Goal: Use online tool/utility: Utilize a website feature to perform a specific function

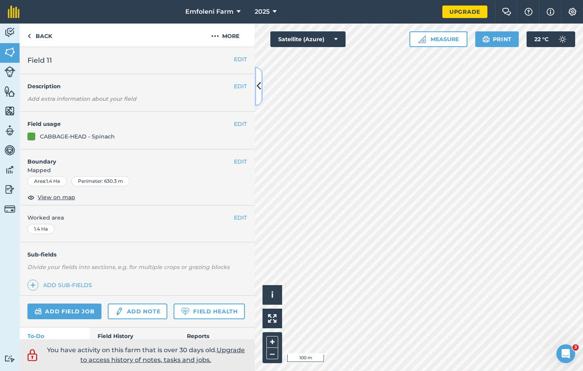
click at [259, 88] on icon at bounding box center [259, 87] width 4 height 14
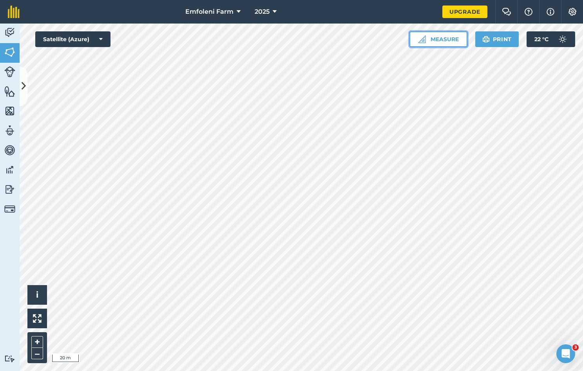
click at [450, 35] on button "Measure" at bounding box center [439, 39] width 58 height 16
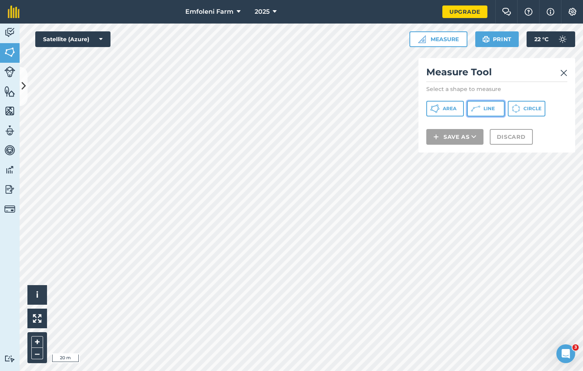
click at [490, 109] on span "Line" at bounding box center [489, 108] width 11 height 6
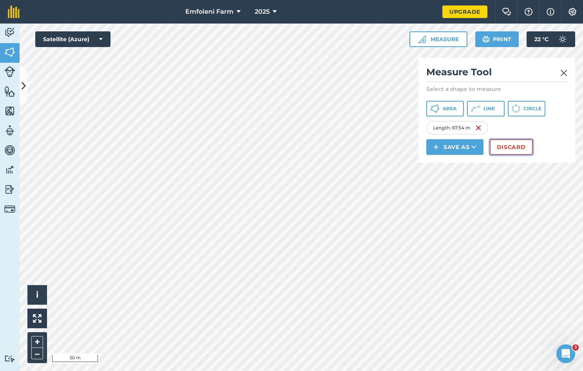
click at [505, 146] on button "Discard" at bounding box center [511, 147] width 43 height 16
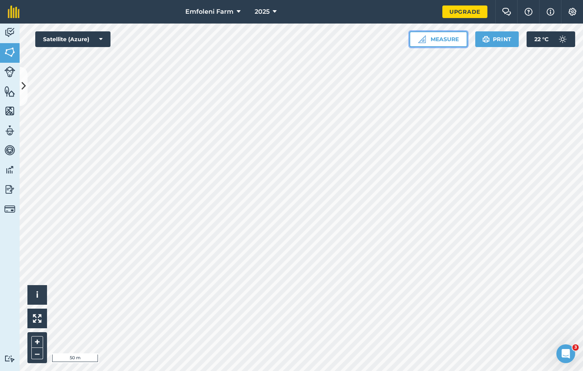
click at [443, 36] on button "Measure" at bounding box center [439, 39] width 58 height 16
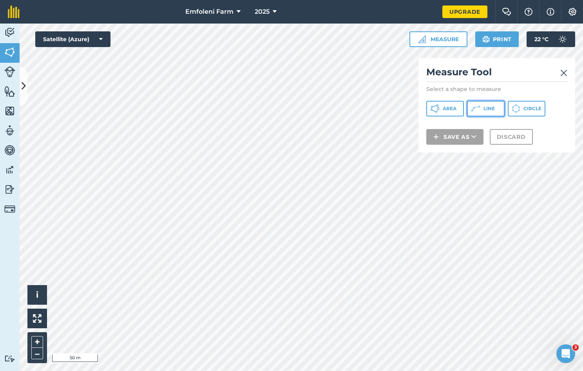
click at [485, 108] on span "Line" at bounding box center [489, 108] width 11 height 6
click at [562, 71] on img at bounding box center [564, 72] width 7 height 9
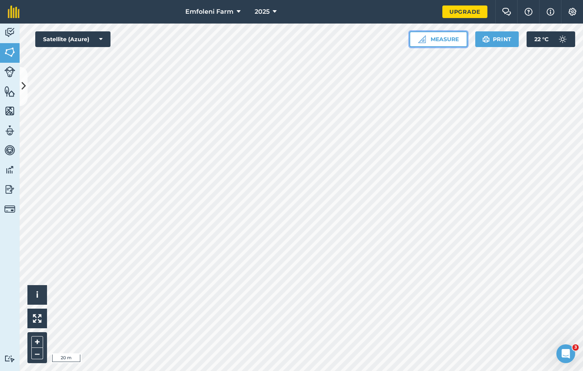
click at [450, 41] on button "Measure" at bounding box center [439, 39] width 58 height 16
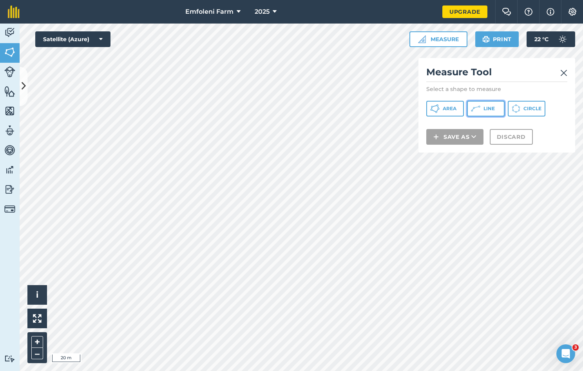
click at [487, 109] on span "Line" at bounding box center [489, 108] width 11 height 6
click at [563, 72] on img at bounding box center [564, 72] width 7 height 9
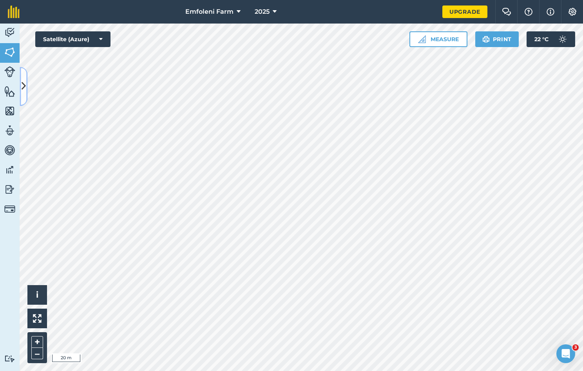
click at [23, 80] on icon at bounding box center [24, 87] width 4 height 14
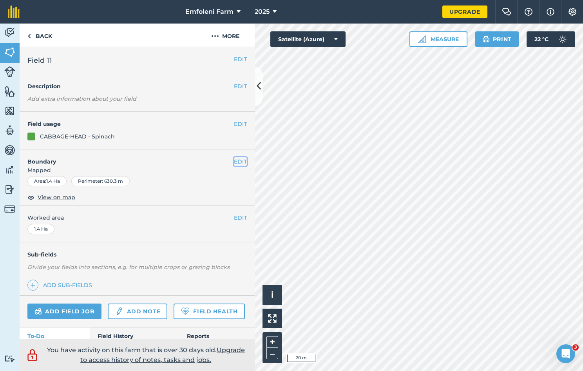
click at [234, 161] on button "EDIT" at bounding box center [240, 161] width 13 height 9
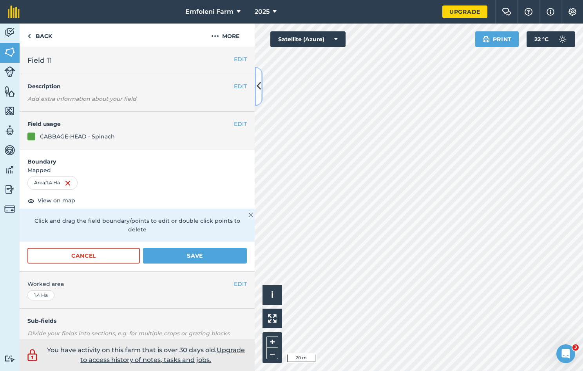
click at [260, 92] on icon at bounding box center [259, 87] width 4 height 14
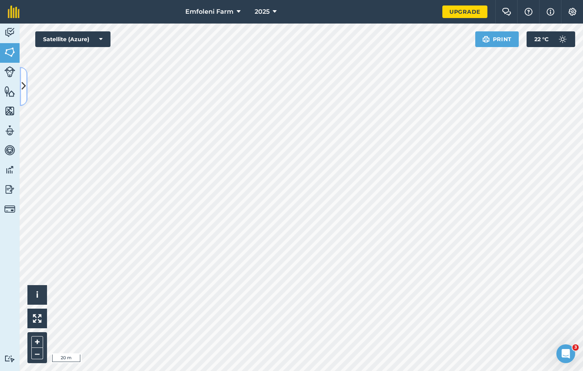
click at [25, 85] on icon at bounding box center [24, 87] width 4 height 14
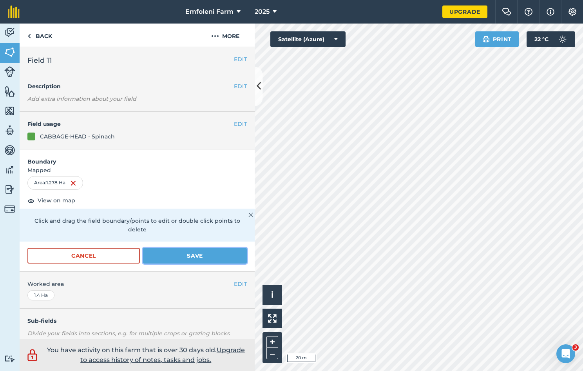
click at [173, 258] on button "Save" at bounding box center [195, 256] width 104 height 16
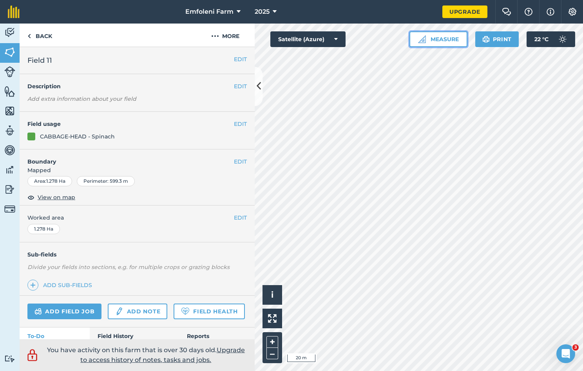
click at [444, 40] on button "Measure" at bounding box center [439, 39] width 58 height 16
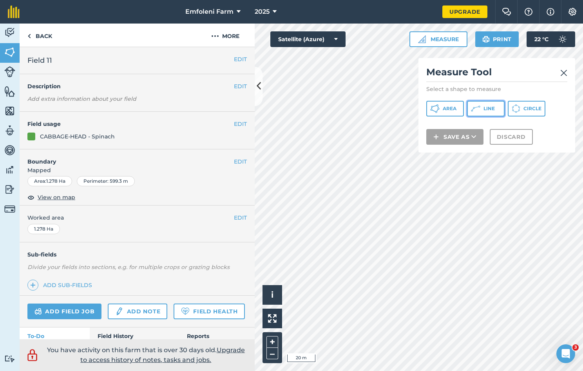
click at [485, 106] on span "Line" at bounding box center [489, 108] width 11 height 6
click at [563, 74] on img at bounding box center [564, 72] width 7 height 9
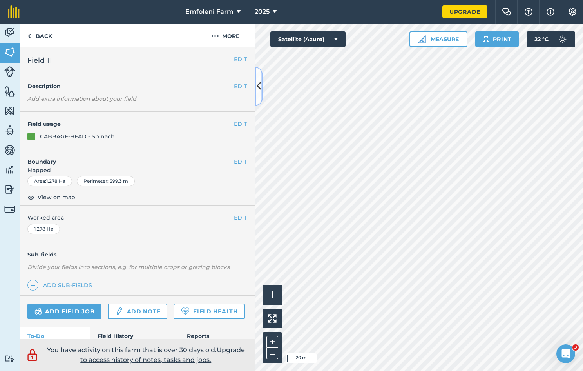
click at [257, 86] on icon at bounding box center [259, 87] width 4 height 14
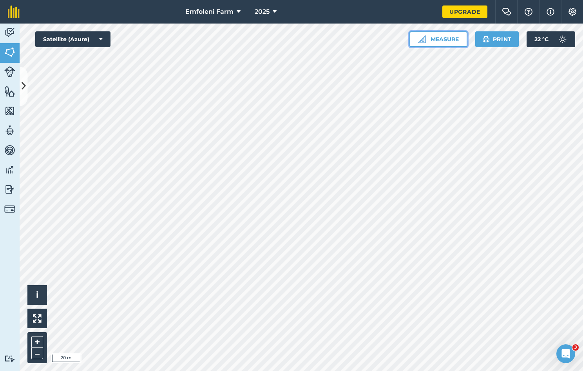
click at [454, 36] on button "Measure" at bounding box center [439, 39] width 58 height 16
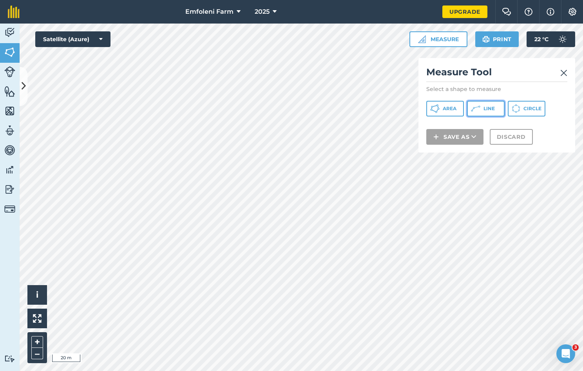
click at [481, 105] on button "Line" at bounding box center [486, 109] width 38 height 16
click at [566, 69] on img at bounding box center [564, 72] width 7 height 9
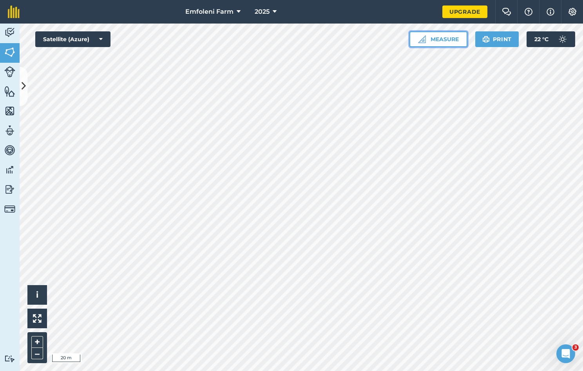
click at [452, 38] on button "Measure" at bounding box center [439, 39] width 58 height 16
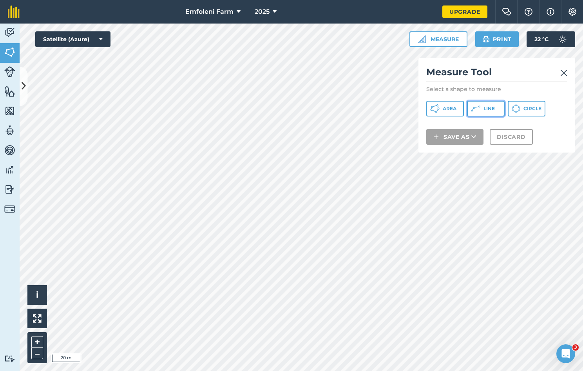
click at [483, 104] on button "Line" at bounding box center [486, 109] width 38 height 16
click at [563, 73] on img at bounding box center [564, 72] width 7 height 9
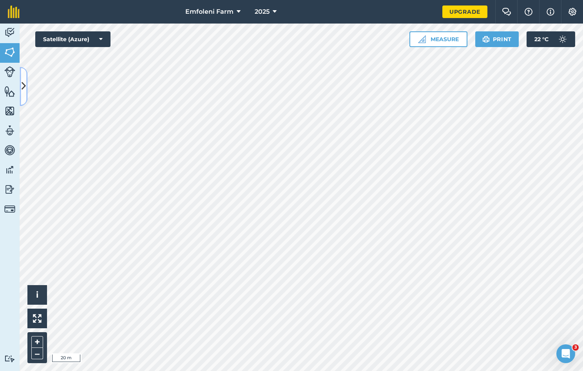
click at [25, 87] on icon at bounding box center [24, 87] width 4 height 14
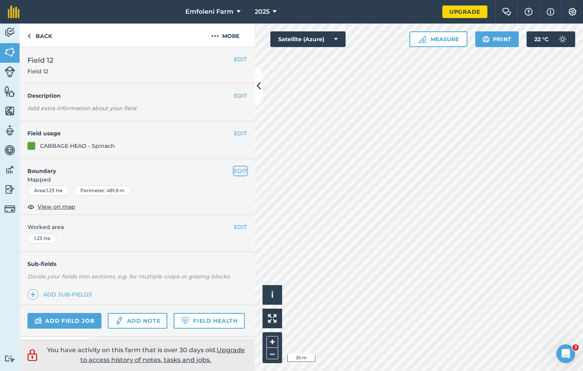
click at [237, 169] on button "EDIT" at bounding box center [240, 171] width 13 height 9
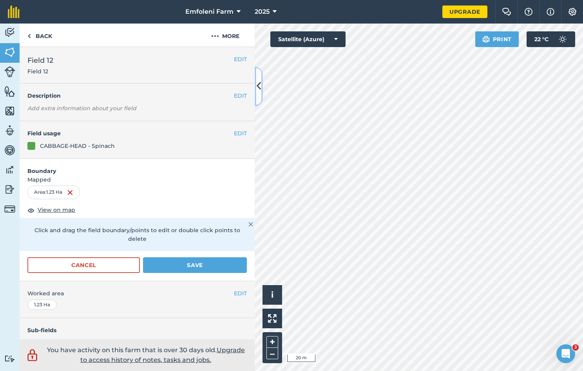
click at [260, 84] on icon at bounding box center [259, 87] width 4 height 14
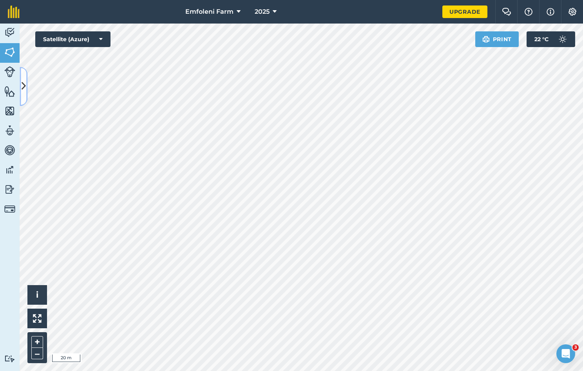
click at [24, 87] on icon at bounding box center [24, 87] width 4 height 14
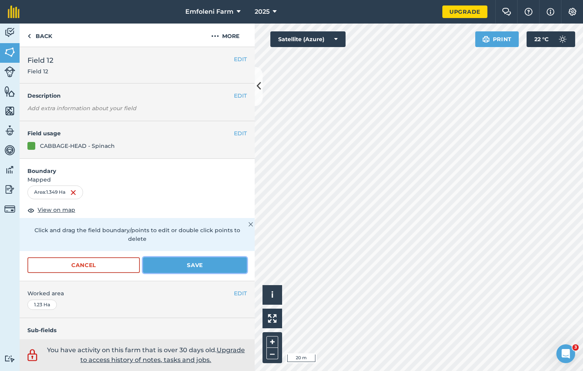
click at [191, 261] on button "Save" at bounding box center [195, 265] width 104 height 16
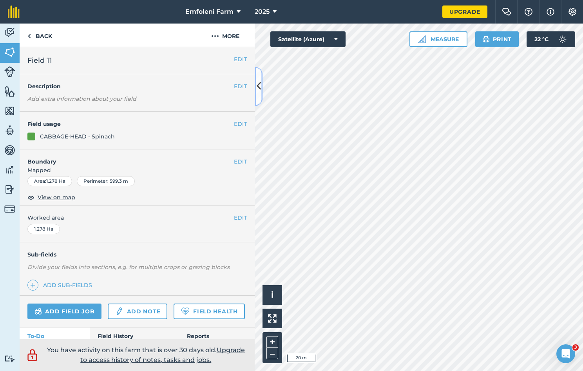
click at [257, 87] on icon at bounding box center [259, 87] width 4 height 14
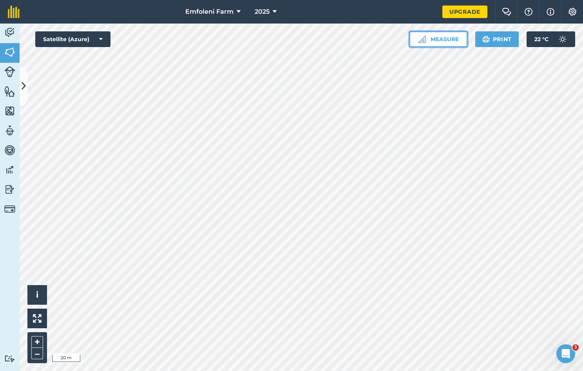
click at [440, 36] on button "Measure" at bounding box center [439, 39] width 58 height 16
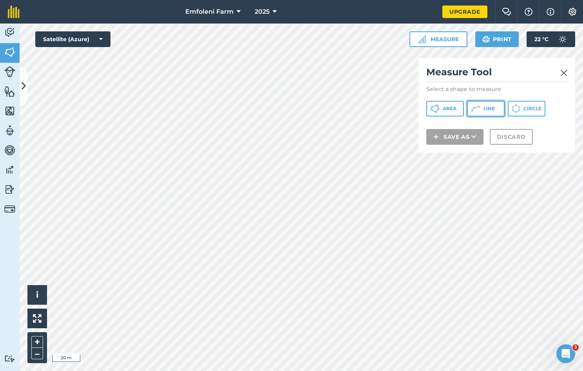
click at [481, 110] on button "Line" at bounding box center [486, 109] width 38 height 16
click at [564, 74] on img at bounding box center [564, 72] width 7 height 9
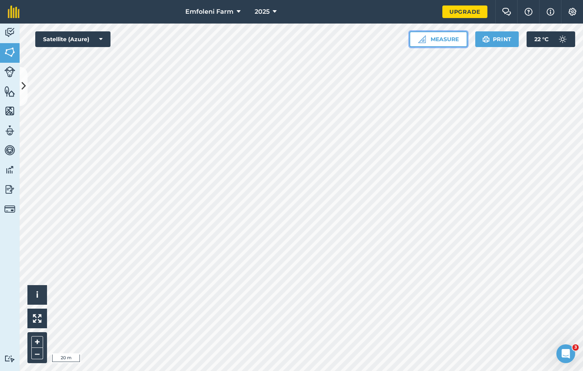
click at [460, 41] on button "Measure" at bounding box center [439, 39] width 58 height 16
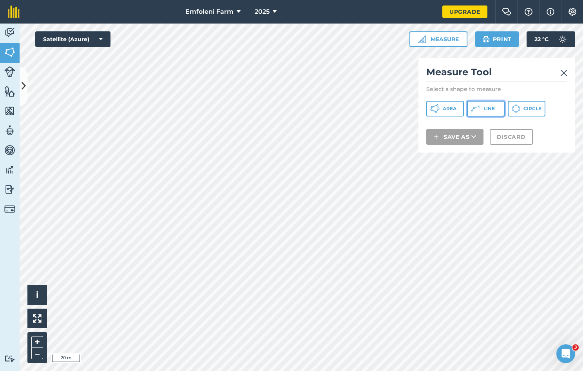
click at [496, 111] on button "Line" at bounding box center [486, 109] width 38 height 16
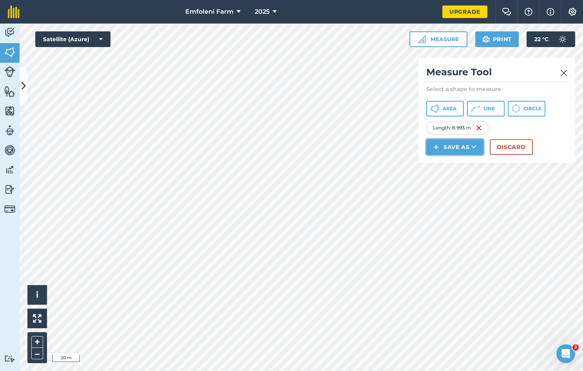
click at [478, 145] on button "Save as" at bounding box center [455, 147] width 57 height 16
click at [563, 73] on img at bounding box center [564, 72] width 7 height 9
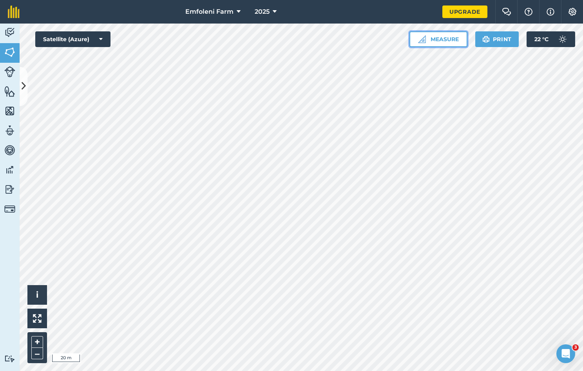
click at [449, 39] on button "Measure" at bounding box center [439, 39] width 58 height 16
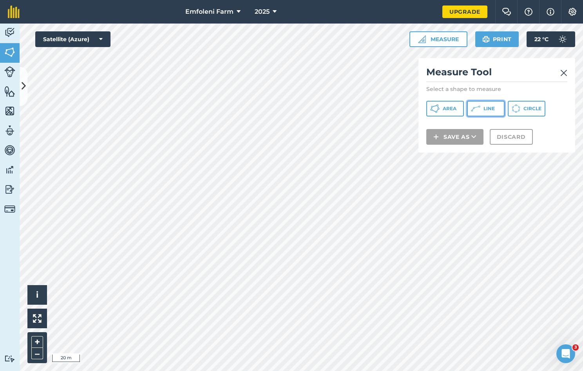
click at [492, 109] on span "Line" at bounding box center [489, 108] width 11 height 6
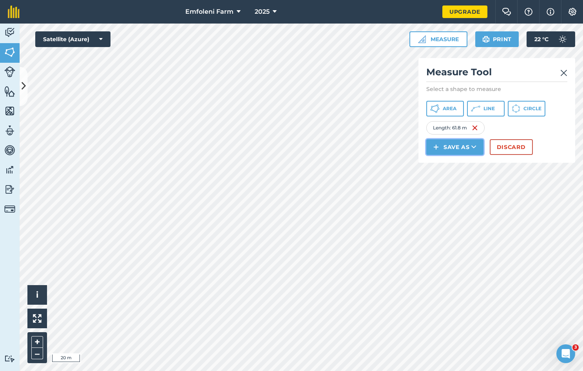
click at [470, 144] on button "Save as" at bounding box center [455, 147] width 57 height 16
click at [459, 200] on link "Note" at bounding box center [455, 199] width 55 height 17
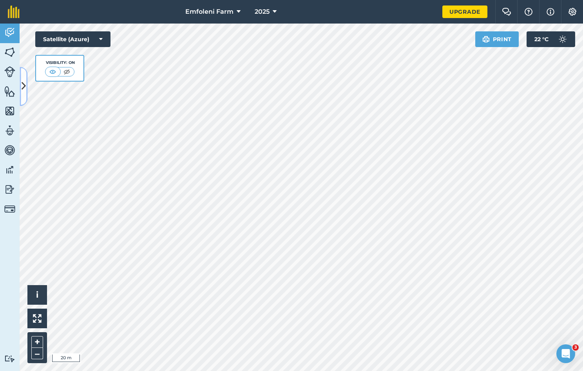
click at [22, 82] on icon at bounding box center [24, 87] width 4 height 14
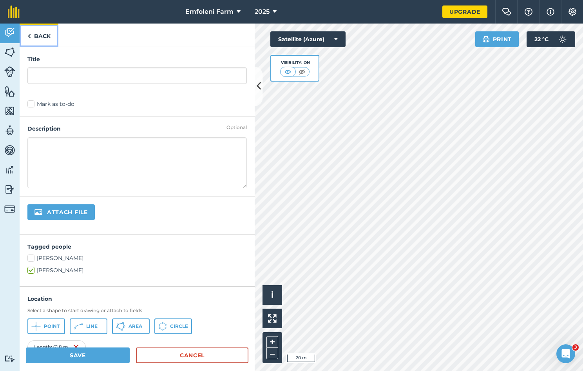
click at [30, 32] on img at bounding box center [29, 35] width 4 height 9
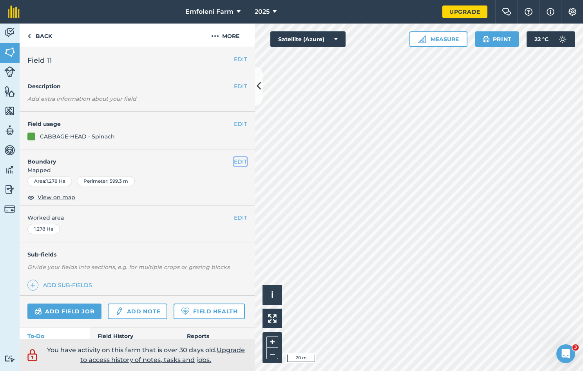
click at [234, 162] on button "EDIT" at bounding box center [240, 161] width 13 height 9
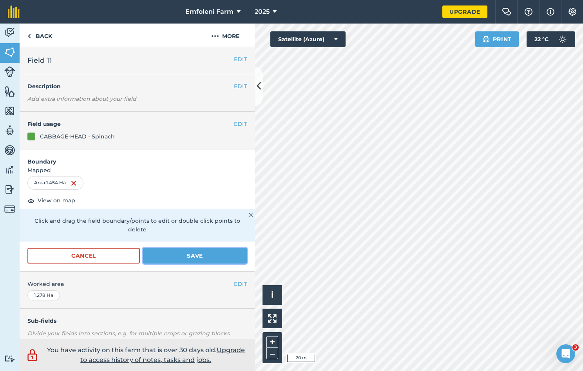
click at [178, 254] on button "Save" at bounding box center [195, 256] width 104 height 16
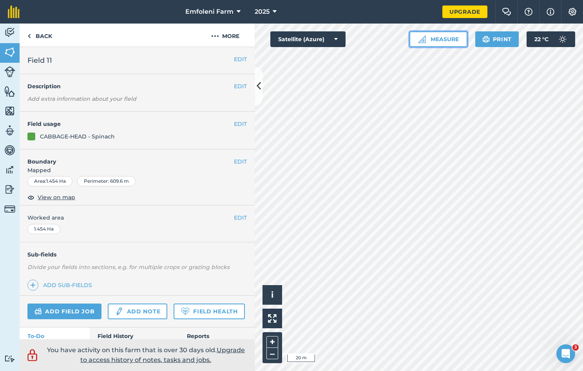
click at [441, 35] on button "Measure" at bounding box center [439, 39] width 58 height 16
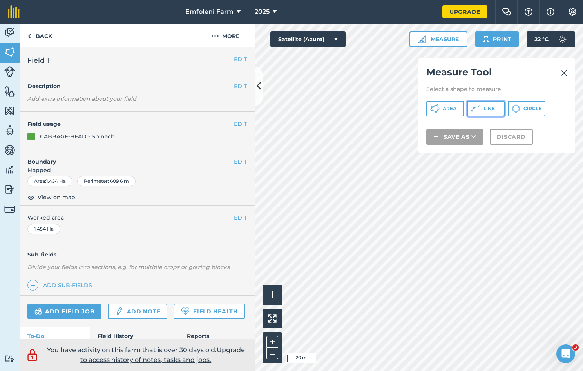
click at [476, 111] on icon at bounding box center [475, 108] width 9 height 9
click at [565, 73] on img at bounding box center [564, 72] width 7 height 9
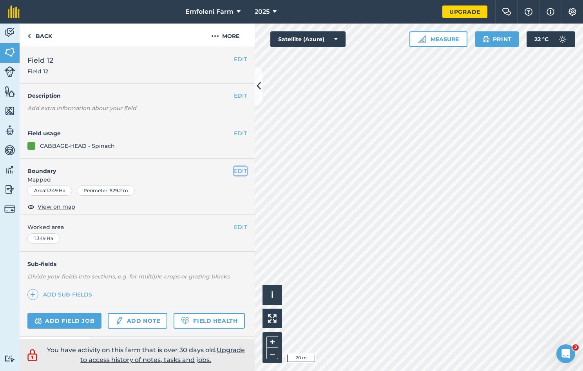
click at [236, 170] on button "EDIT" at bounding box center [240, 171] width 13 height 9
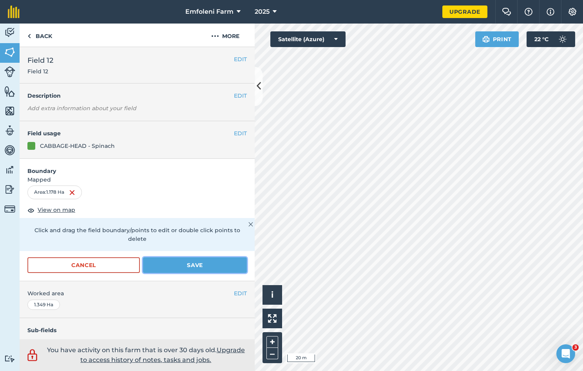
click at [198, 261] on button "Save" at bounding box center [195, 265] width 104 height 16
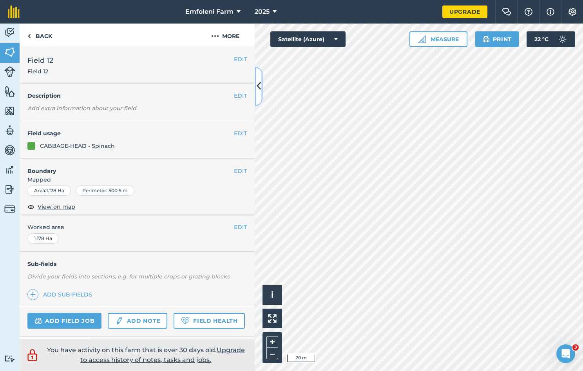
click at [258, 88] on icon at bounding box center [259, 87] width 4 height 14
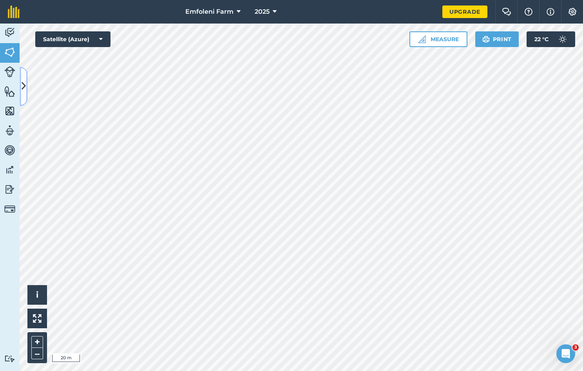
click at [22, 87] on icon at bounding box center [24, 87] width 4 height 14
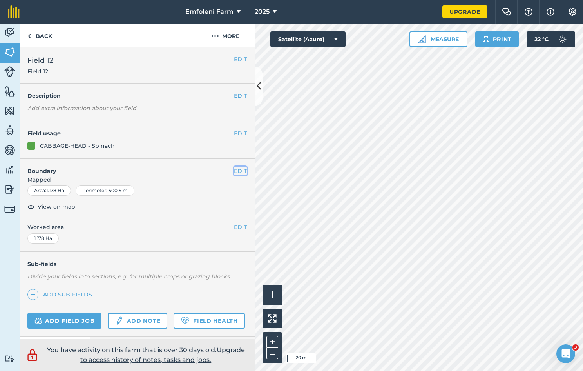
click at [234, 169] on button "EDIT" at bounding box center [240, 171] width 13 height 9
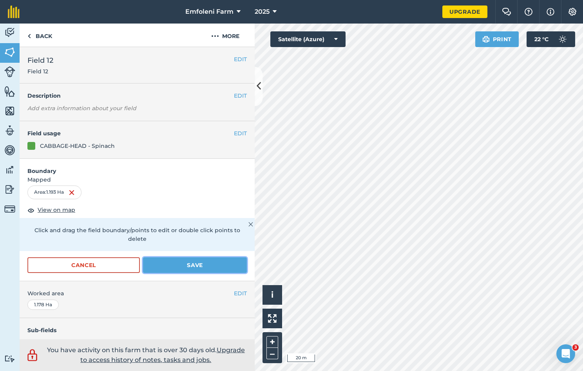
click at [180, 265] on button "Save" at bounding box center [195, 265] width 104 height 16
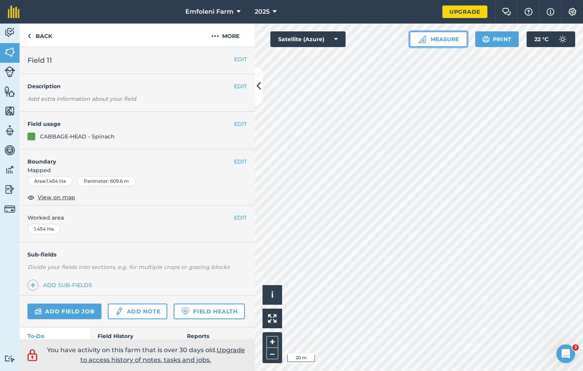
click at [448, 35] on button "Measure" at bounding box center [439, 39] width 58 height 16
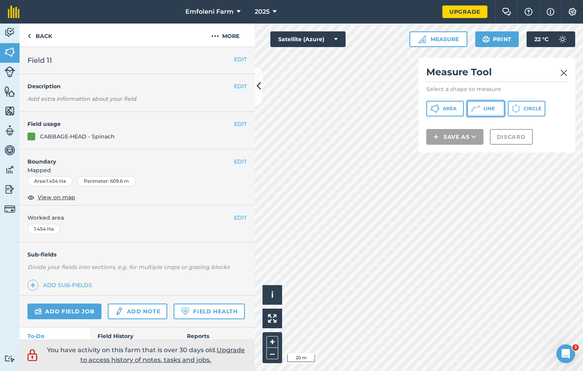
click at [487, 111] on span "Line" at bounding box center [489, 108] width 11 height 6
click at [533, 53] on div "Click to start drawing i © 2025 TomTom, Microsoft 20 m + – Satellite (Azure) Me…" at bounding box center [419, 197] width 329 height 347
click at [562, 74] on img at bounding box center [564, 72] width 7 height 9
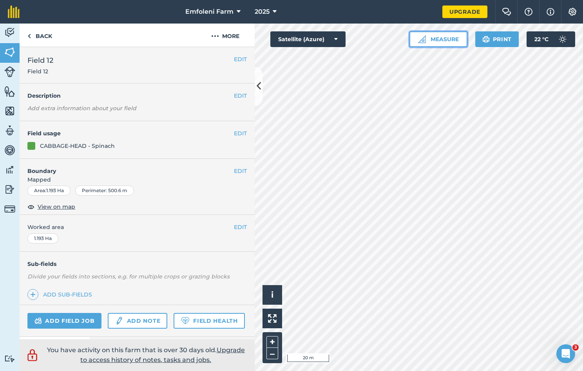
click at [453, 44] on button "Measure" at bounding box center [439, 39] width 58 height 16
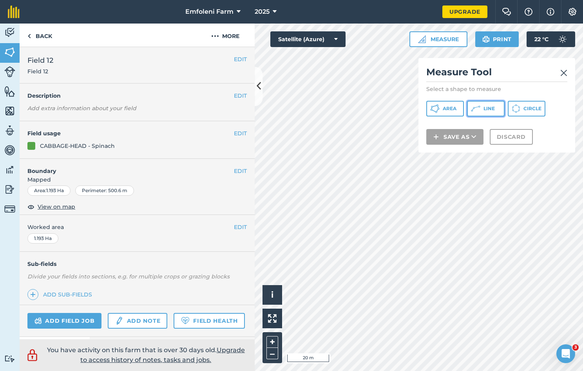
click at [489, 110] on span "Line" at bounding box center [489, 108] width 11 height 6
click at [564, 71] on img at bounding box center [564, 72] width 7 height 9
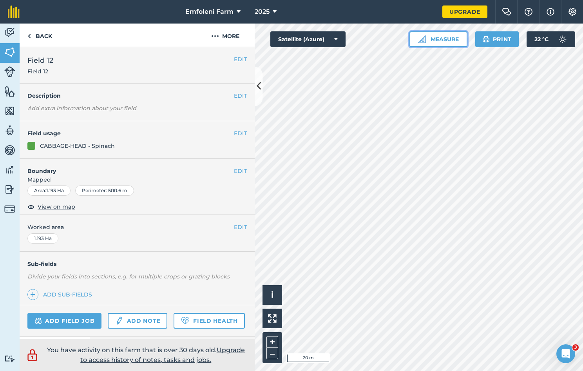
click at [451, 39] on button "Measure" at bounding box center [439, 39] width 58 height 16
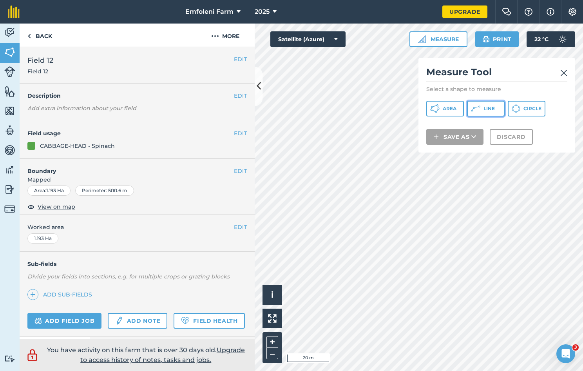
click at [483, 109] on button "Line" at bounding box center [486, 109] width 38 height 16
click at [564, 74] on img at bounding box center [564, 72] width 7 height 9
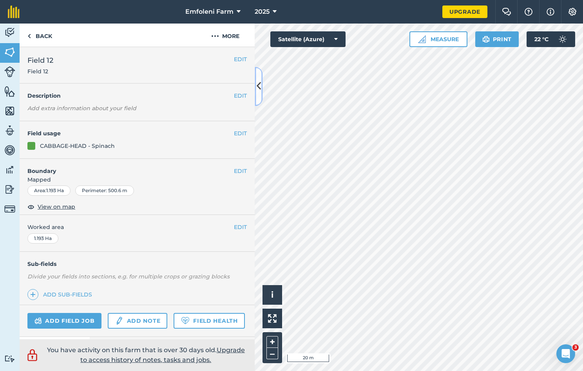
click at [260, 84] on icon at bounding box center [259, 87] width 4 height 14
